Goal: Task Accomplishment & Management: Manage account settings

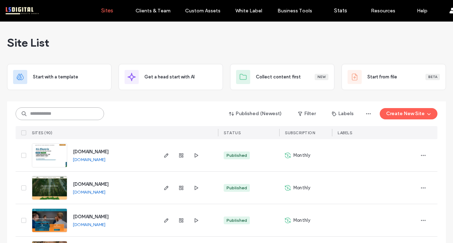
click at [63, 110] on input at bounding box center [60, 114] width 88 height 13
click at [164, 157] on use "button" at bounding box center [166, 155] width 4 height 4
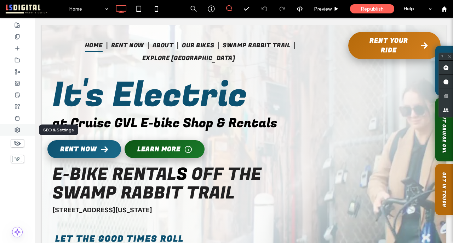
click at [18, 130] on use at bounding box center [17, 130] width 5 height 5
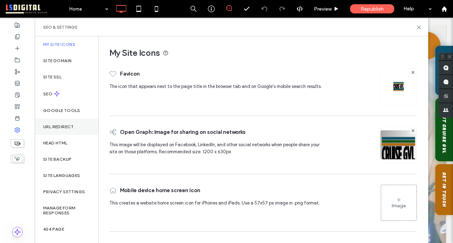
click at [56, 128] on label "URL Redirect" at bounding box center [58, 126] width 31 height 5
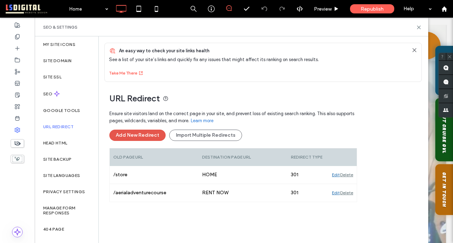
click at [145, 136] on button "Add New Redirect" at bounding box center [137, 135] width 56 height 11
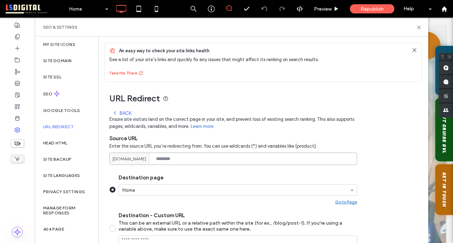
click at [212, 162] on input at bounding box center [233, 159] width 248 height 12
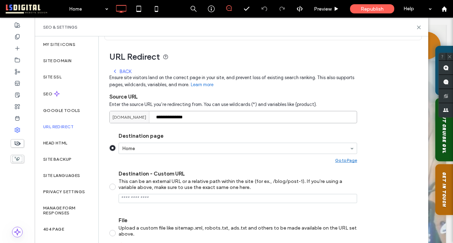
scroll to position [111, 0]
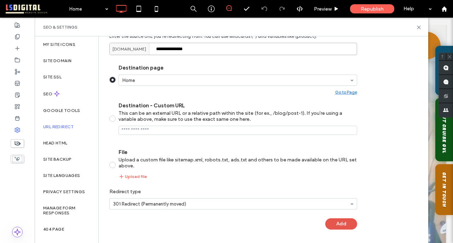
type input "**********"
click at [346, 222] on button "Add" at bounding box center [341, 224] width 32 height 11
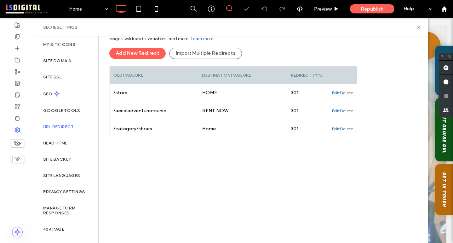
scroll to position [82, 0]
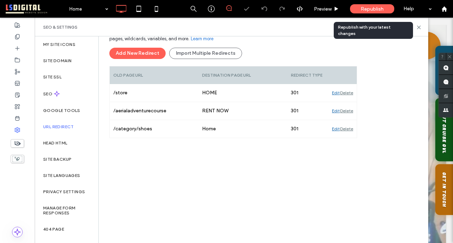
click at [367, 10] on span "Republish" at bounding box center [371, 9] width 23 height 6
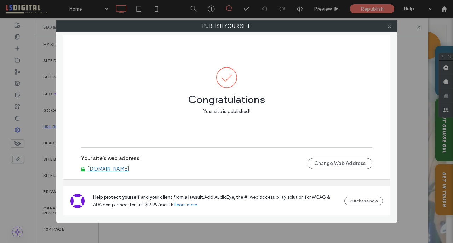
click at [390, 26] on icon at bounding box center [389, 26] width 5 height 5
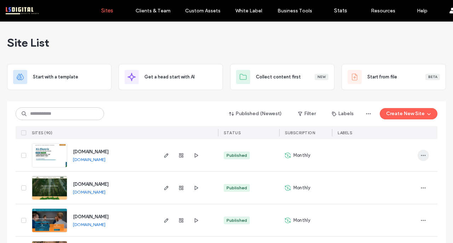
click at [420, 155] on icon "button" at bounding box center [423, 156] width 6 height 6
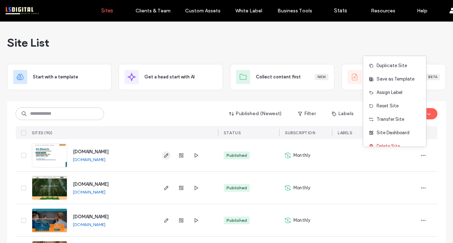
click at [164, 156] on use "button" at bounding box center [166, 155] width 4 height 4
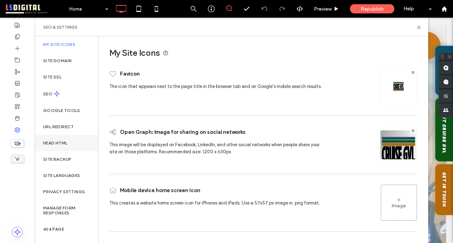
click at [70, 146] on div "Head HTML" at bounding box center [67, 143] width 64 height 16
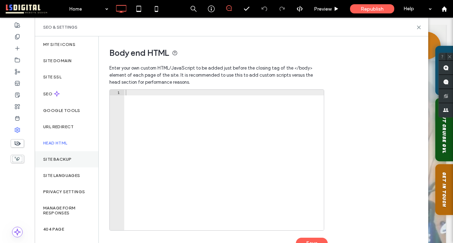
click at [71, 157] on label "Site Backup" at bounding box center [57, 159] width 28 height 5
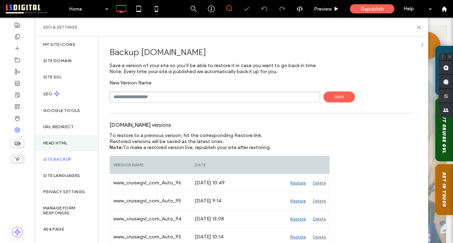
click at [69, 145] on div "Head HTML" at bounding box center [67, 143] width 64 height 16
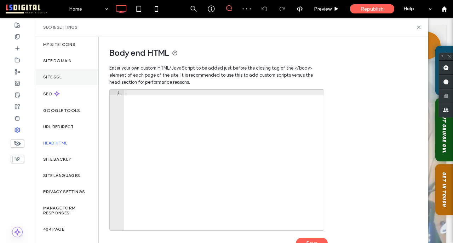
click at [47, 76] on label "Site SSL" at bounding box center [52, 77] width 18 height 5
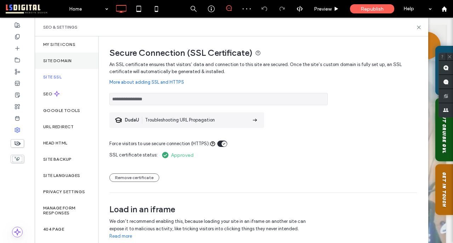
click at [52, 60] on label "Site Domain" at bounding box center [57, 60] width 28 height 5
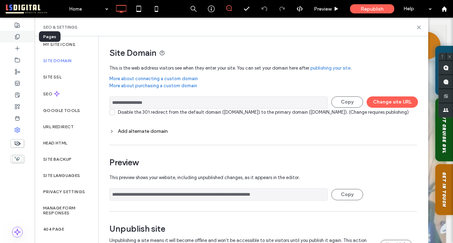
click at [19, 34] on icon at bounding box center [18, 37] width 6 height 6
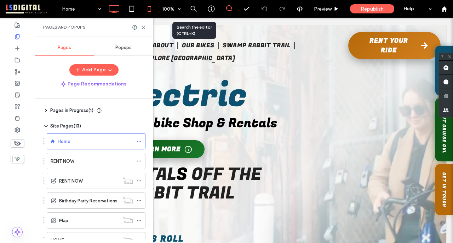
click at [151, 9] on icon at bounding box center [149, 9] width 14 height 14
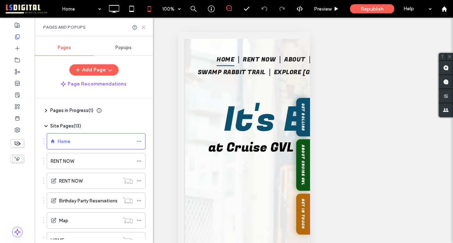
click at [144, 28] on use at bounding box center [143, 27] width 3 height 3
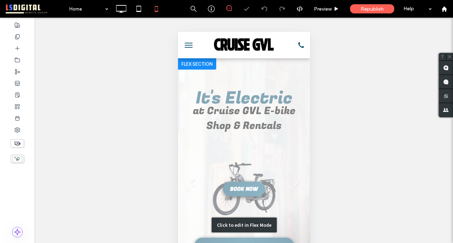
click at [221, 100] on div "Click to edit in Flex Mode" at bounding box center [244, 225] width 132 height 334
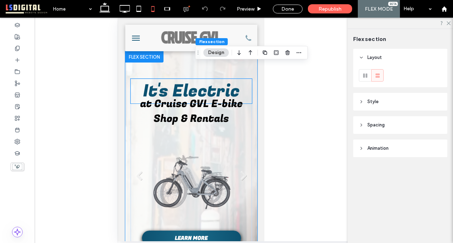
click at [219, 88] on span "It's Electric" at bounding box center [191, 91] width 97 height 25
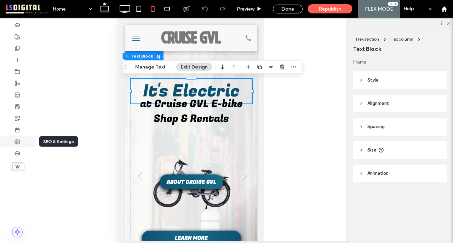
click at [18, 139] on icon at bounding box center [18, 142] width 6 height 6
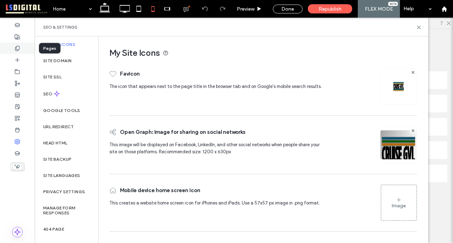
click at [21, 47] on div at bounding box center [17, 48] width 35 height 12
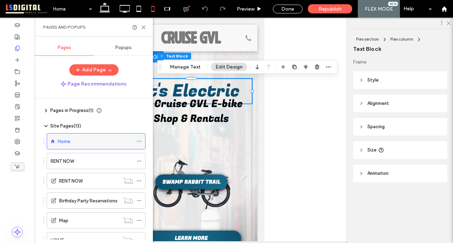
click at [139, 140] on icon at bounding box center [139, 141] width 5 height 5
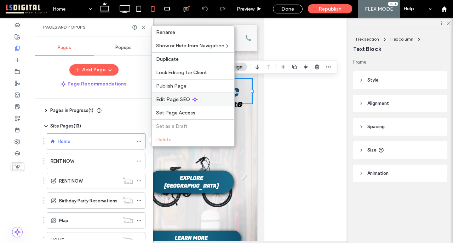
click at [179, 99] on span "Edit Page SEO" at bounding box center [173, 100] width 34 height 6
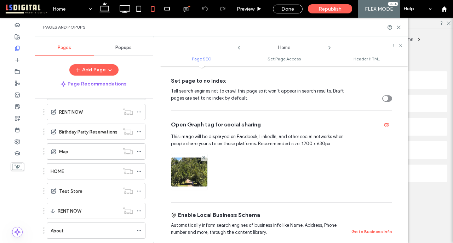
scroll to position [112, 0]
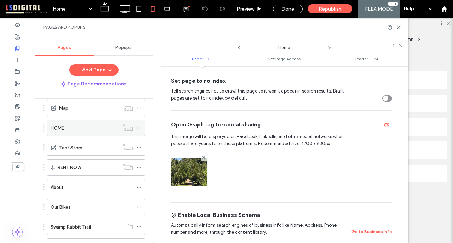
click at [139, 128] on use at bounding box center [139, 128] width 4 height 1
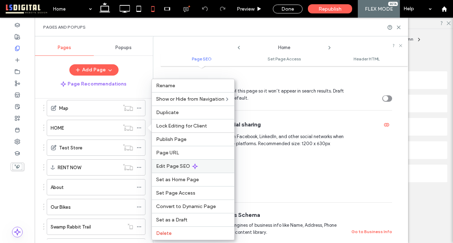
click at [164, 166] on span "Edit Page SEO" at bounding box center [173, 166] width 34 height 6
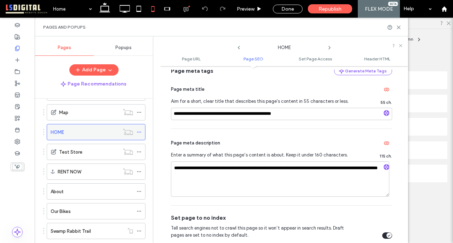
scroll to position [108, 0]
click at [115, 129] on div "HOME" at bounding box center [85, 133] width 69 height 16
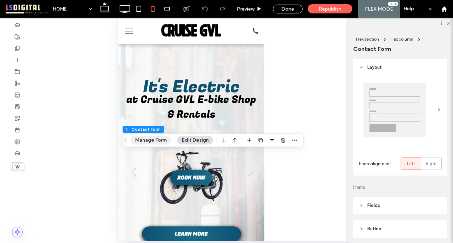
click at [156, 140] on button "Manage Form" at bounding box center [151, 140] width 41 height 8
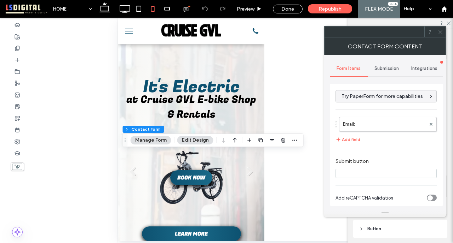
type input "*"
type input "***"
type input "*******"
type input "**********"
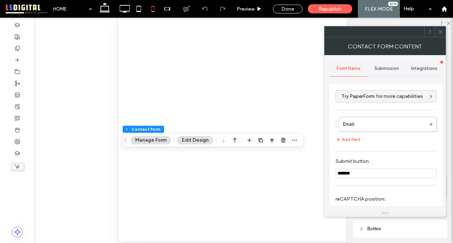
click at [383, 66] on span "Submission" at bounding box center [386, 69] width 24 height 6
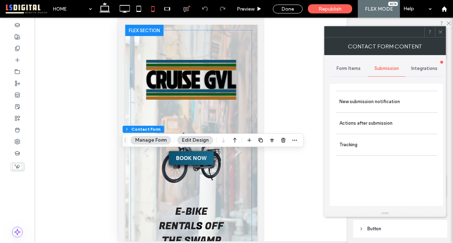
scroll to position [120, 0]
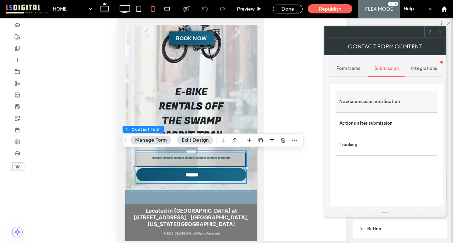
click at [381, 99] on label "New submission notification" at bounding box center [386, 102] width 94 height 14
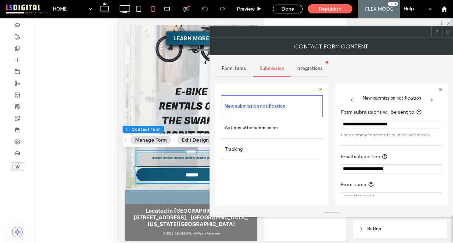
click at [446, 31] on icon at bounding box center [447, 31] width 5 height 5
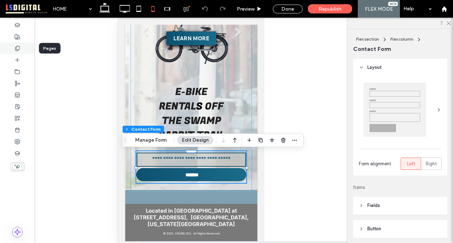
click at [10, 48] on div at bounding box center [17, 48] width 35 height 12
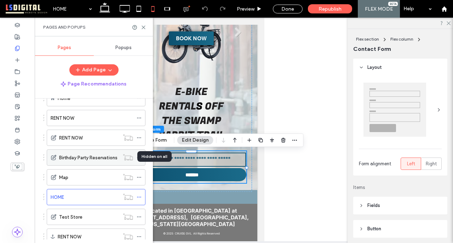
scroll to position [44, 0]
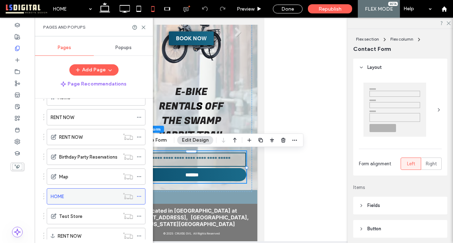
click at [139, 196] on use at bounding box center [139, 196] width 4 height 1
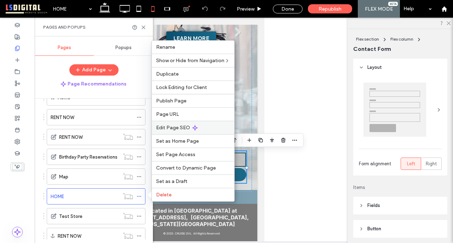
click at [169, 128] on span "Edit Page SEO" at bounding box center [173, 128] width 34 height 6
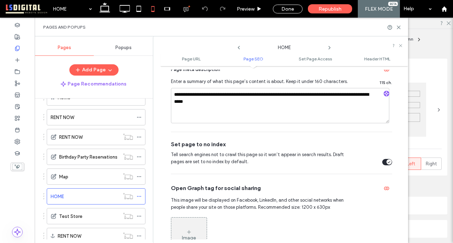
scroll to position [232, 0]
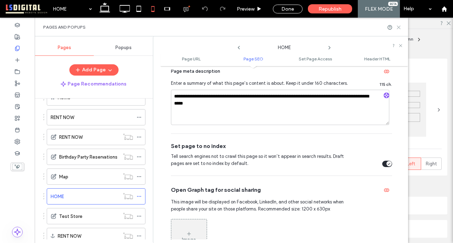
click at [398, 27] on icon at bounding box center [398, 27] width 5 height 5
